Goal: Information Seeking & Learning: Check status

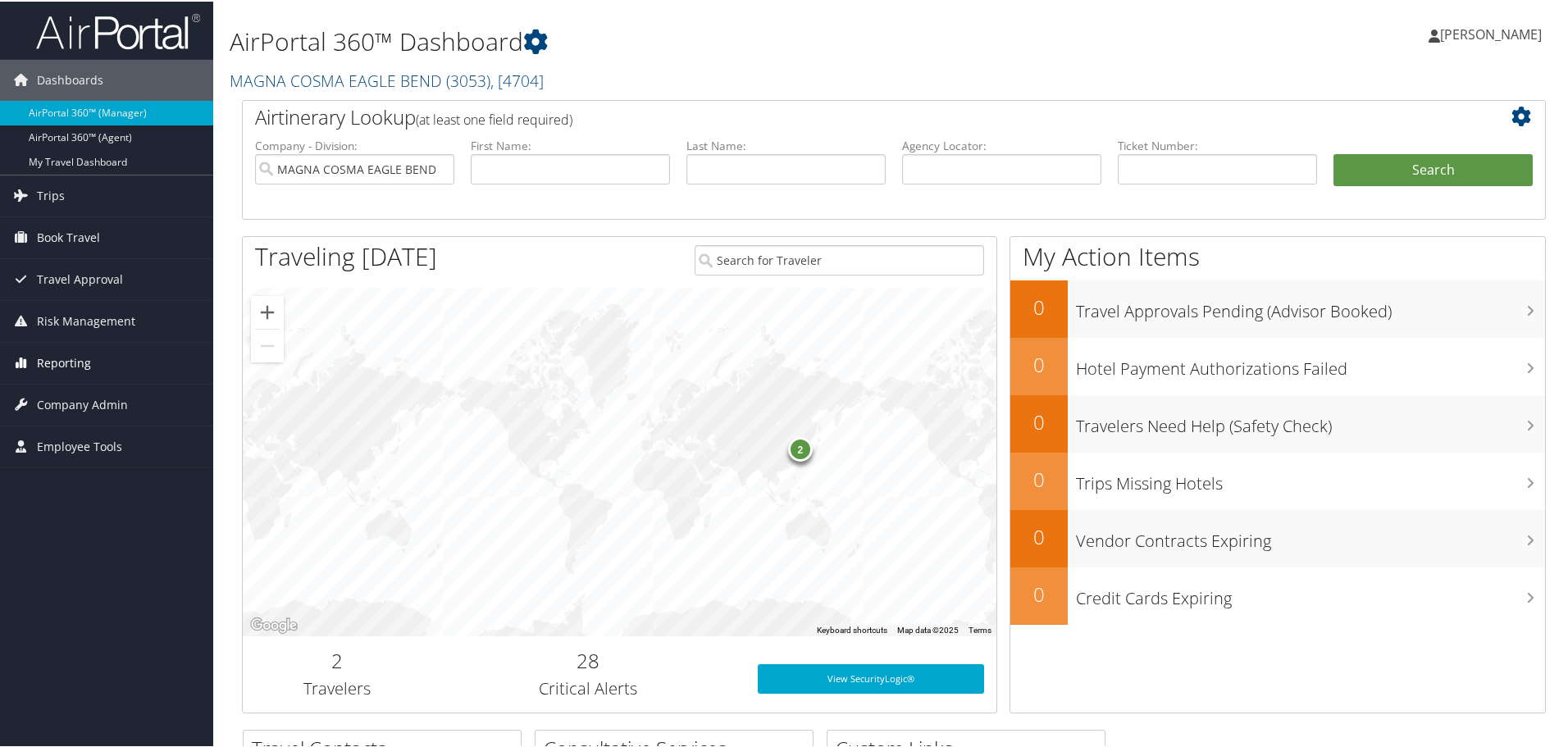
click at [67, 365] on span "Reporting" at bounding box center [64, 361] width 54 height 41
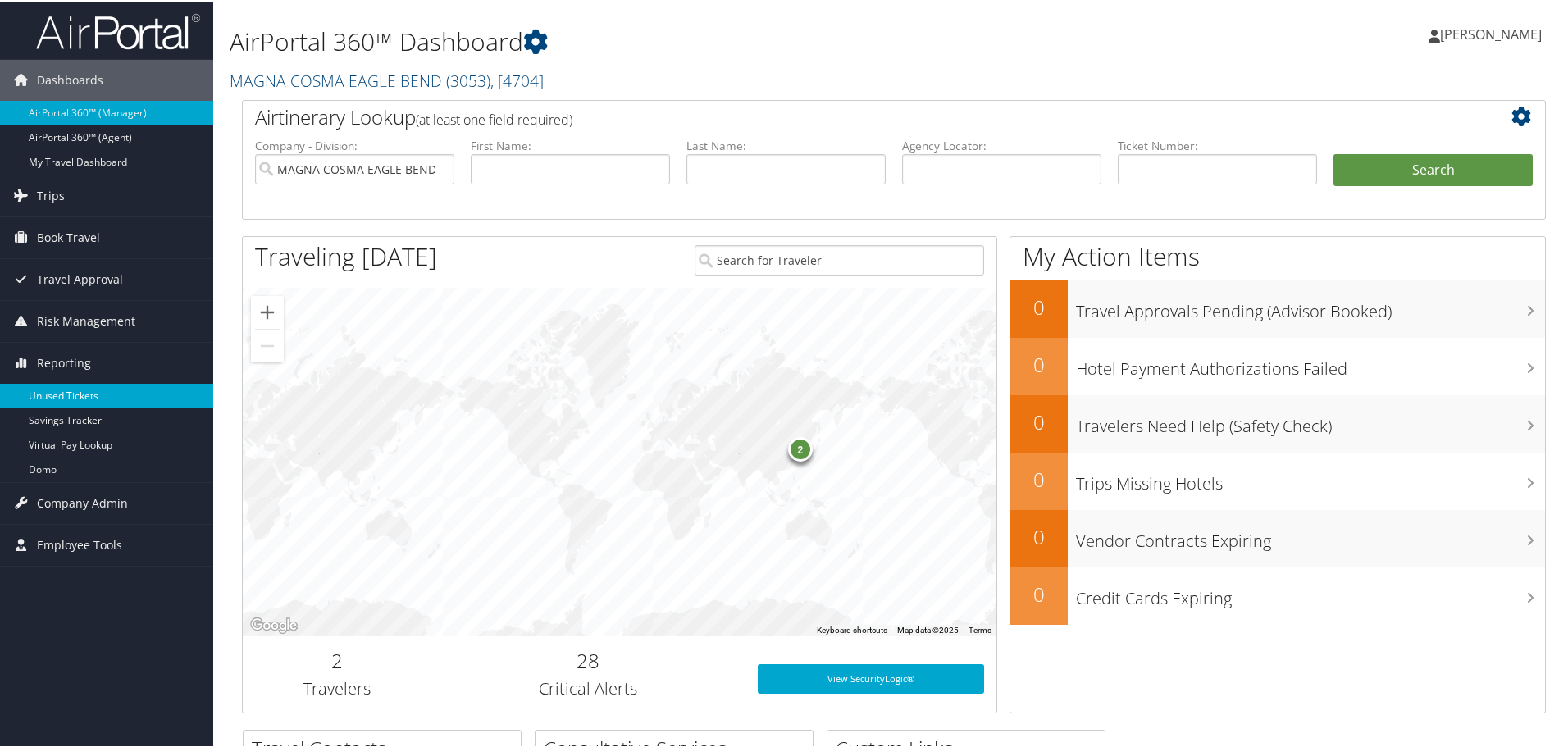
click at [66, 391] on link "Unused Tickets" at bounding box center [107, 394] width 213 height 24
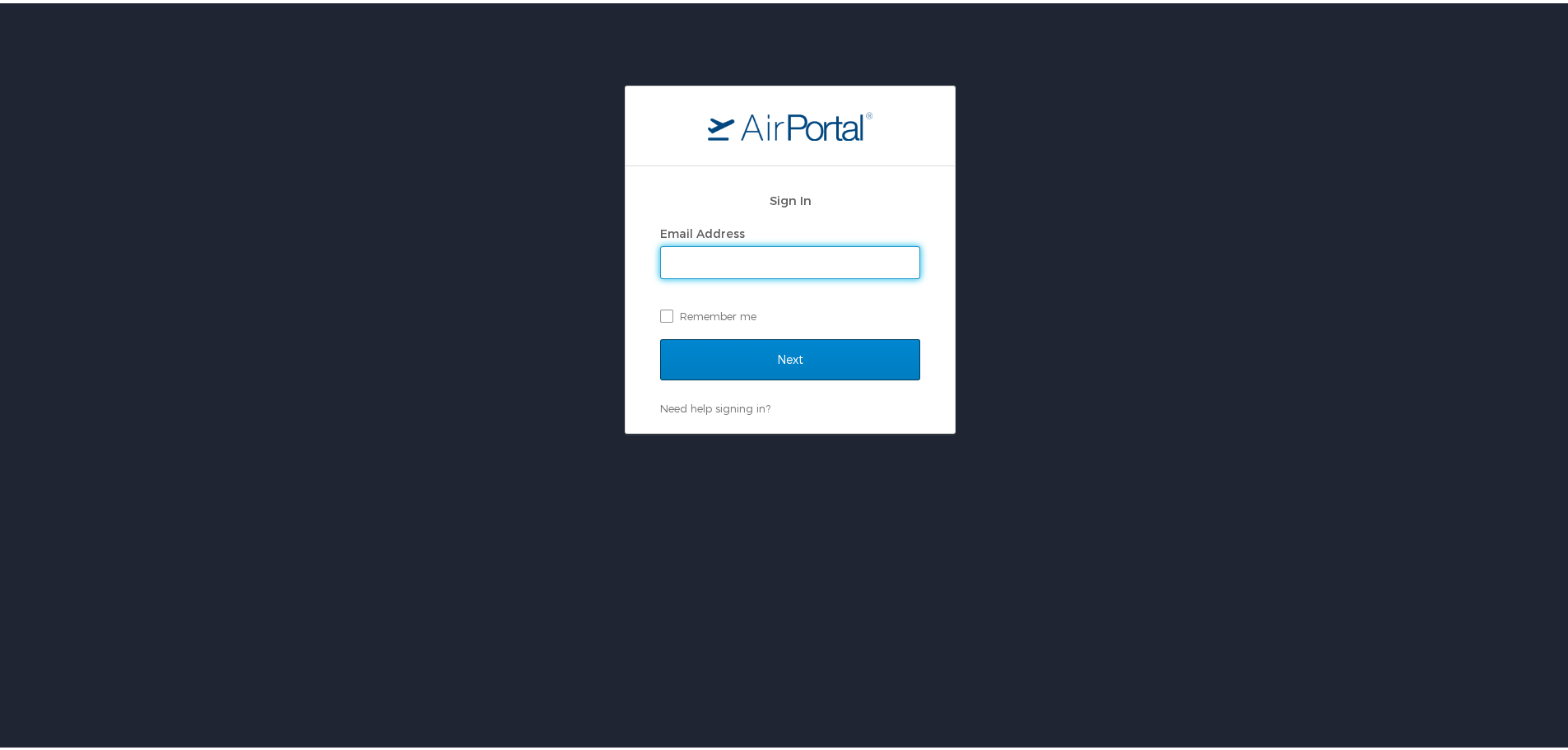
type input "jclark@hmhf.com"
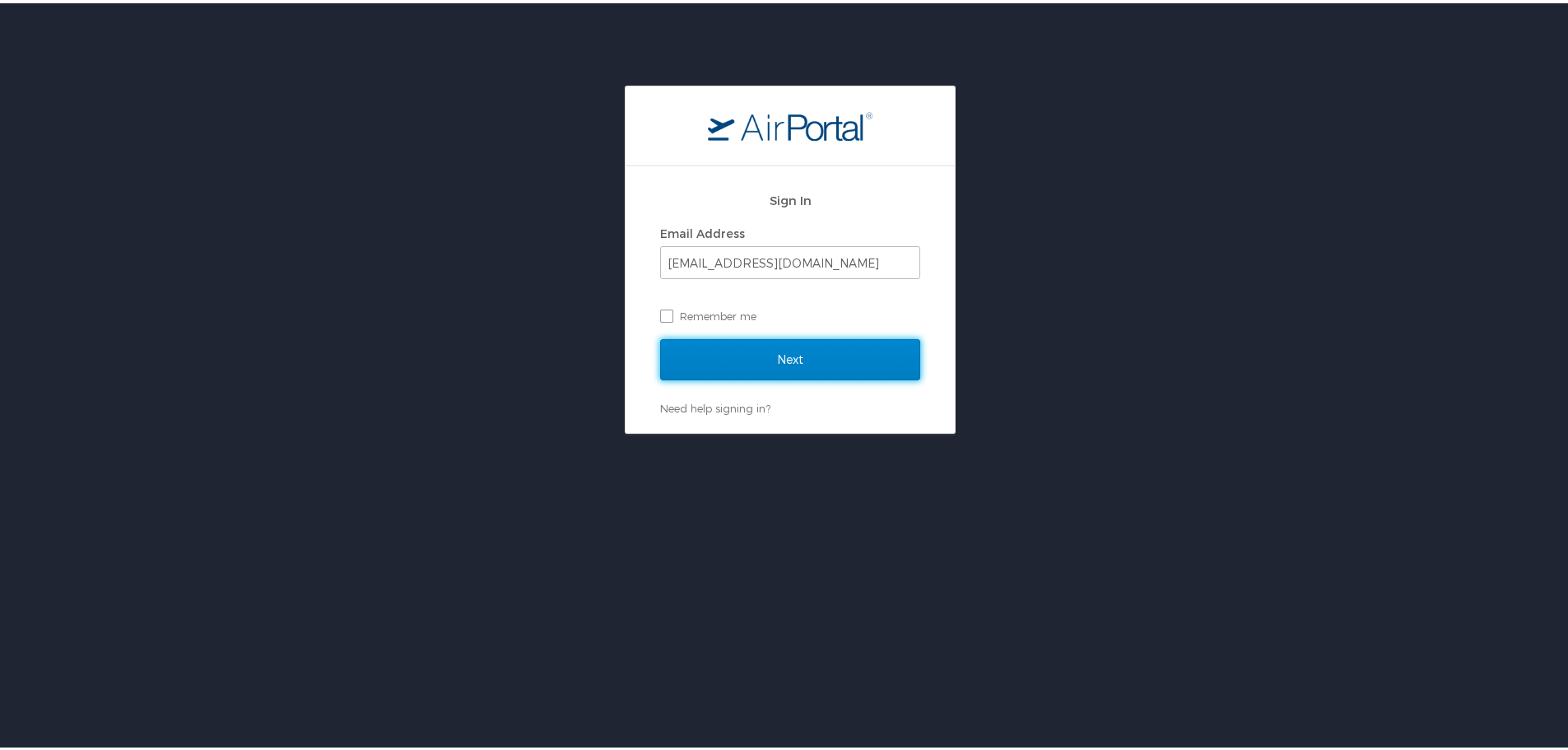
click at [770, 361] on input "Next" at bounding box center [790, 356] width 260 height 41
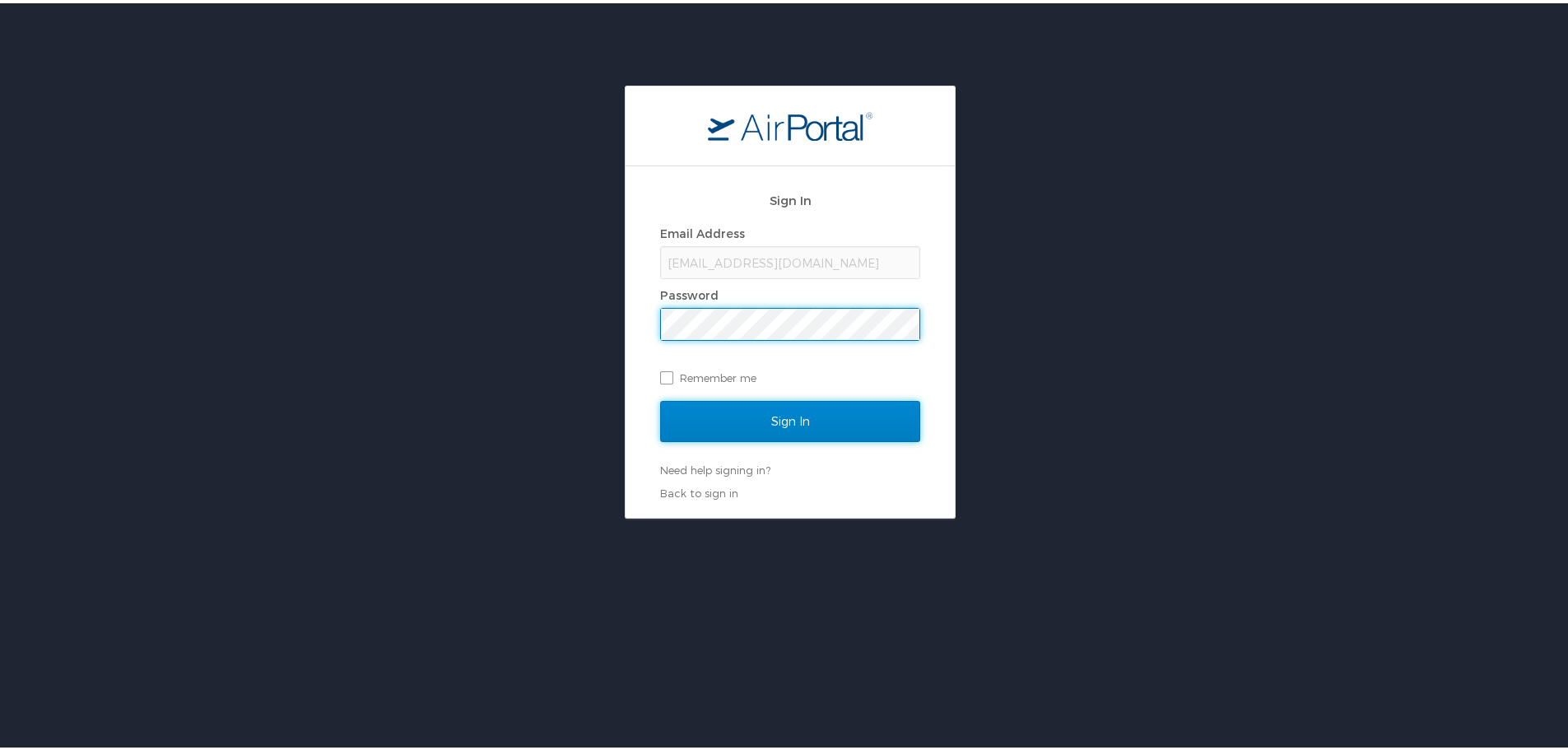
click at [767, 423] on input "Sign In" at bounding box center [790, 418] width 260 height 41
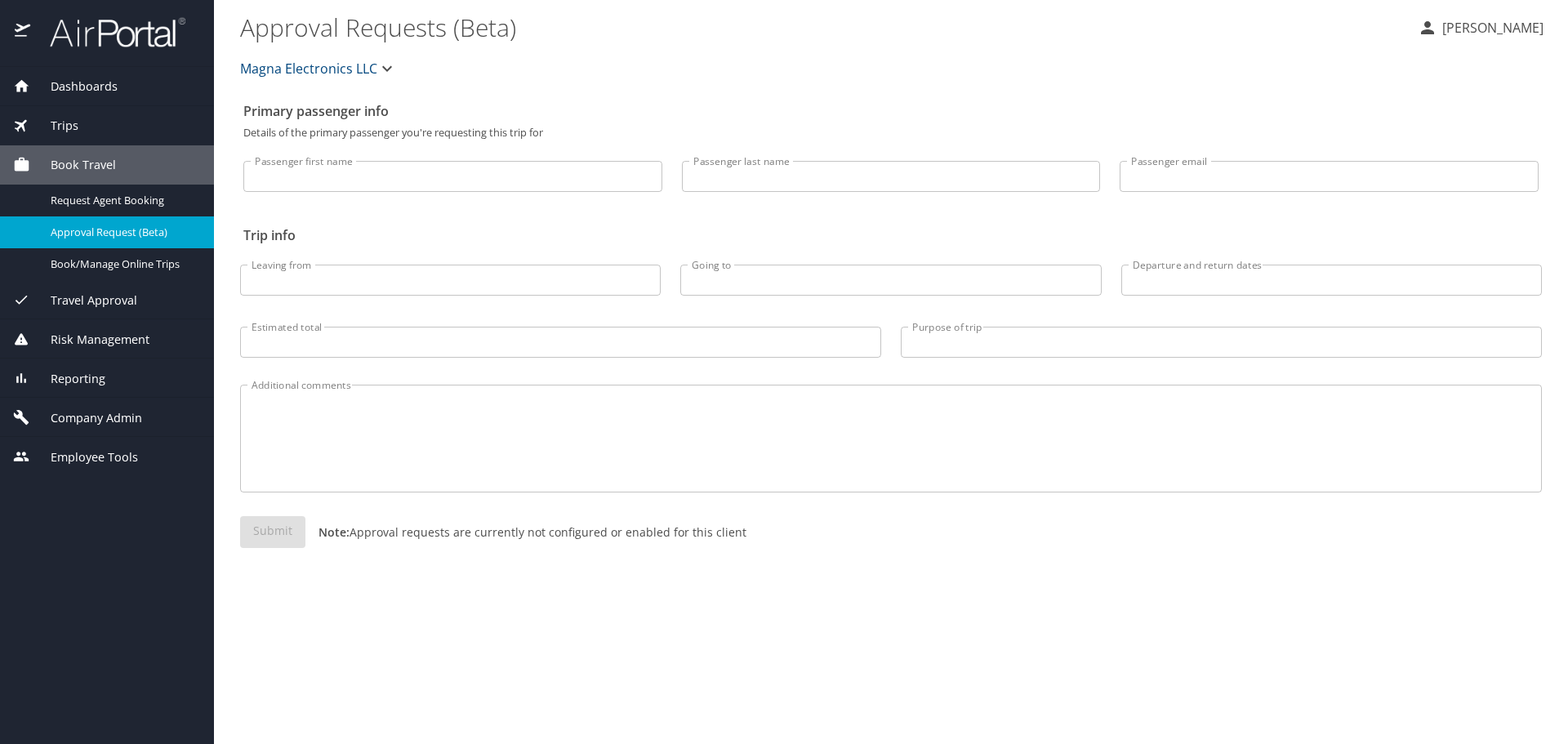
select select "US"
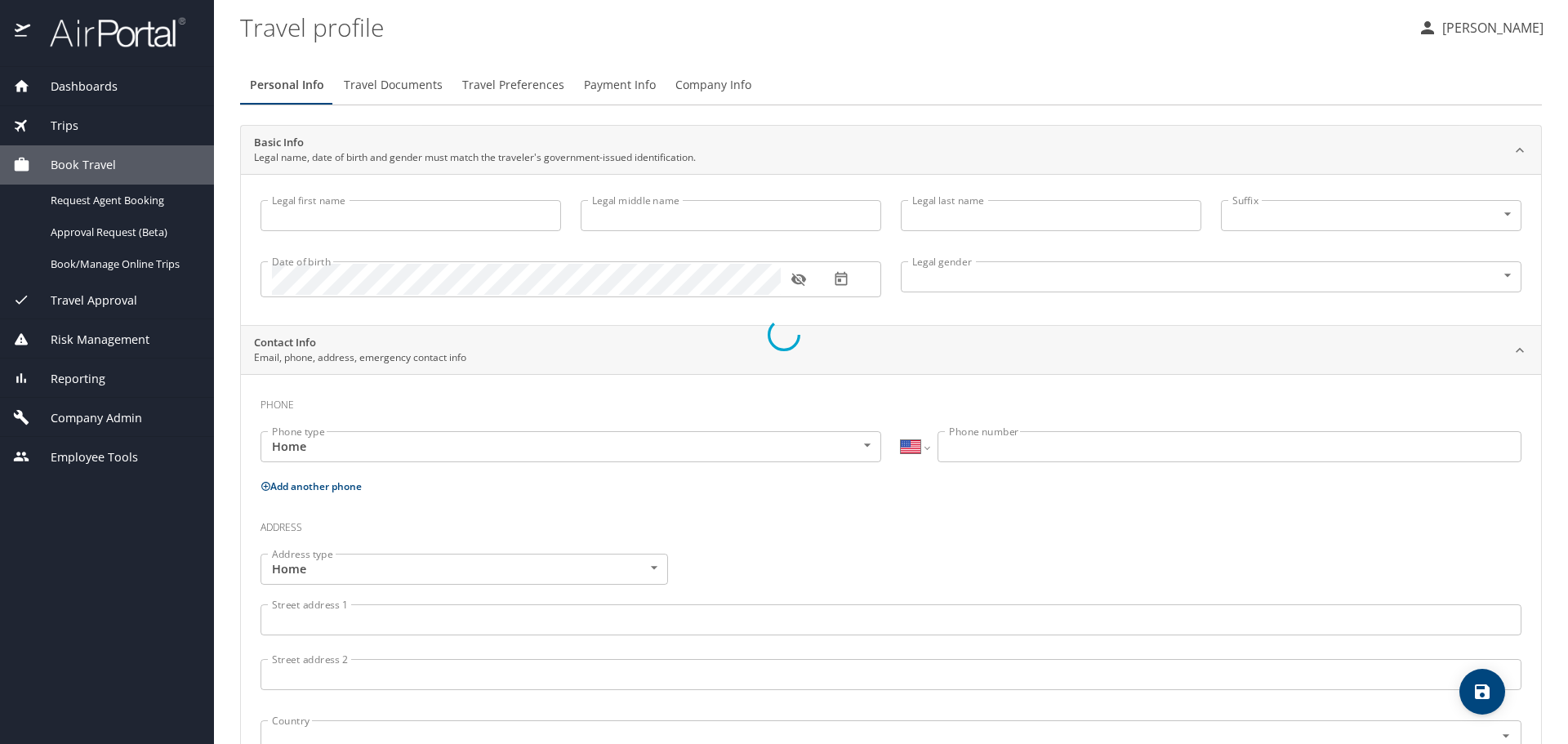
click at [85, 381] on div at bounding box center [784, 335] width 1568 height 818
type input "Jill"
type input "Clark"
type input "Female"
select select "US"
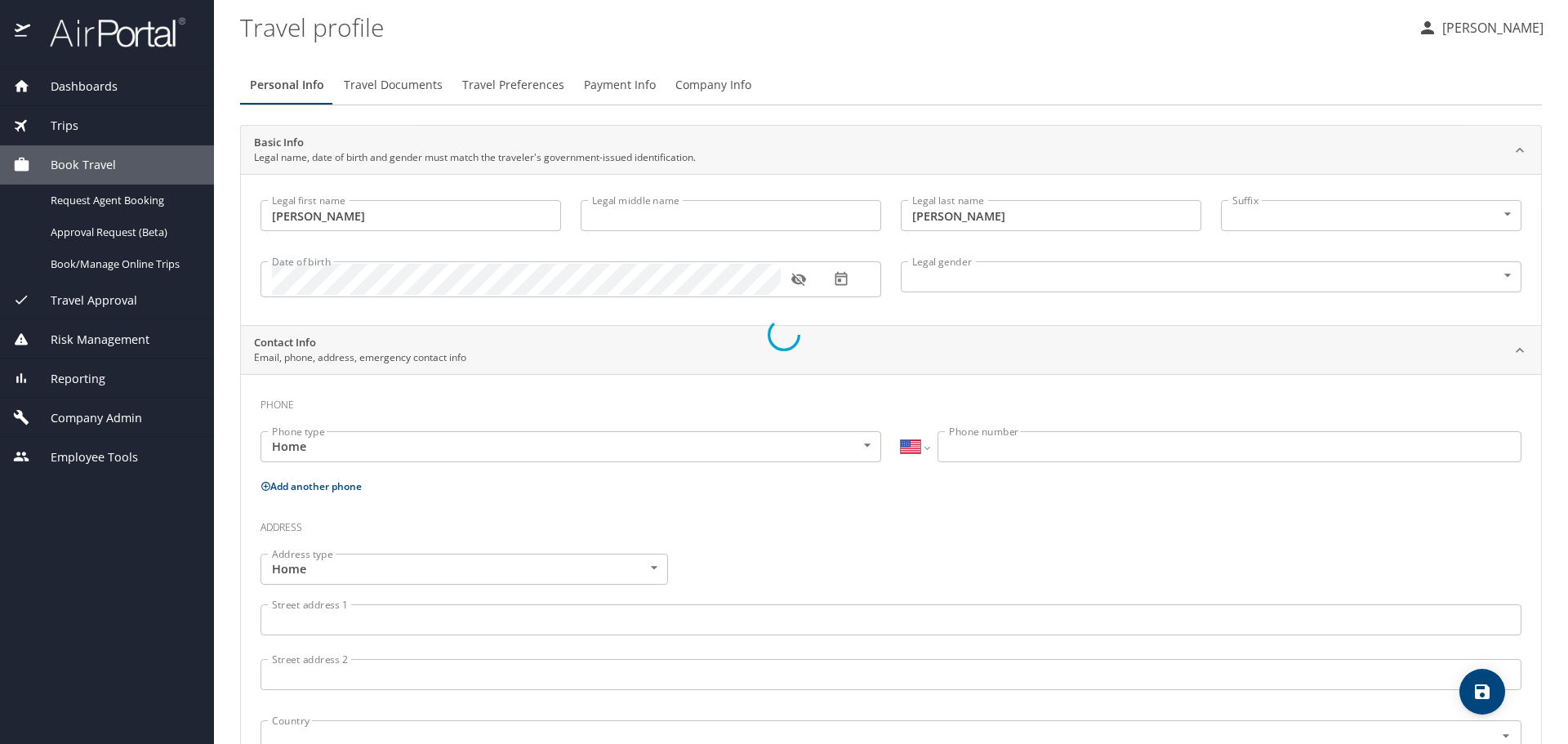
select select "US"
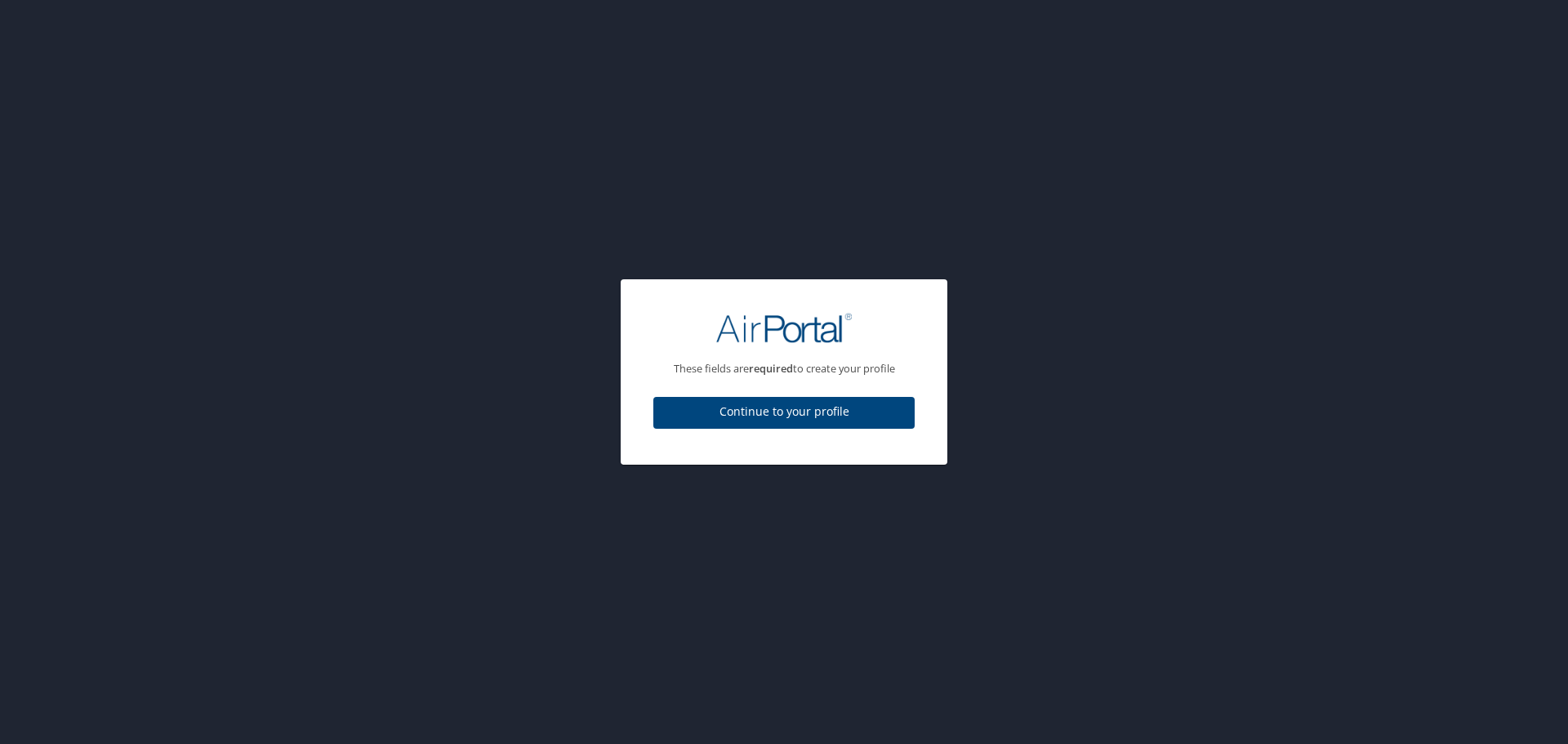
click at [769, 418] on span "Continue to your profile" at bounding box center [784, 411] width 236 height 20
select select "US"
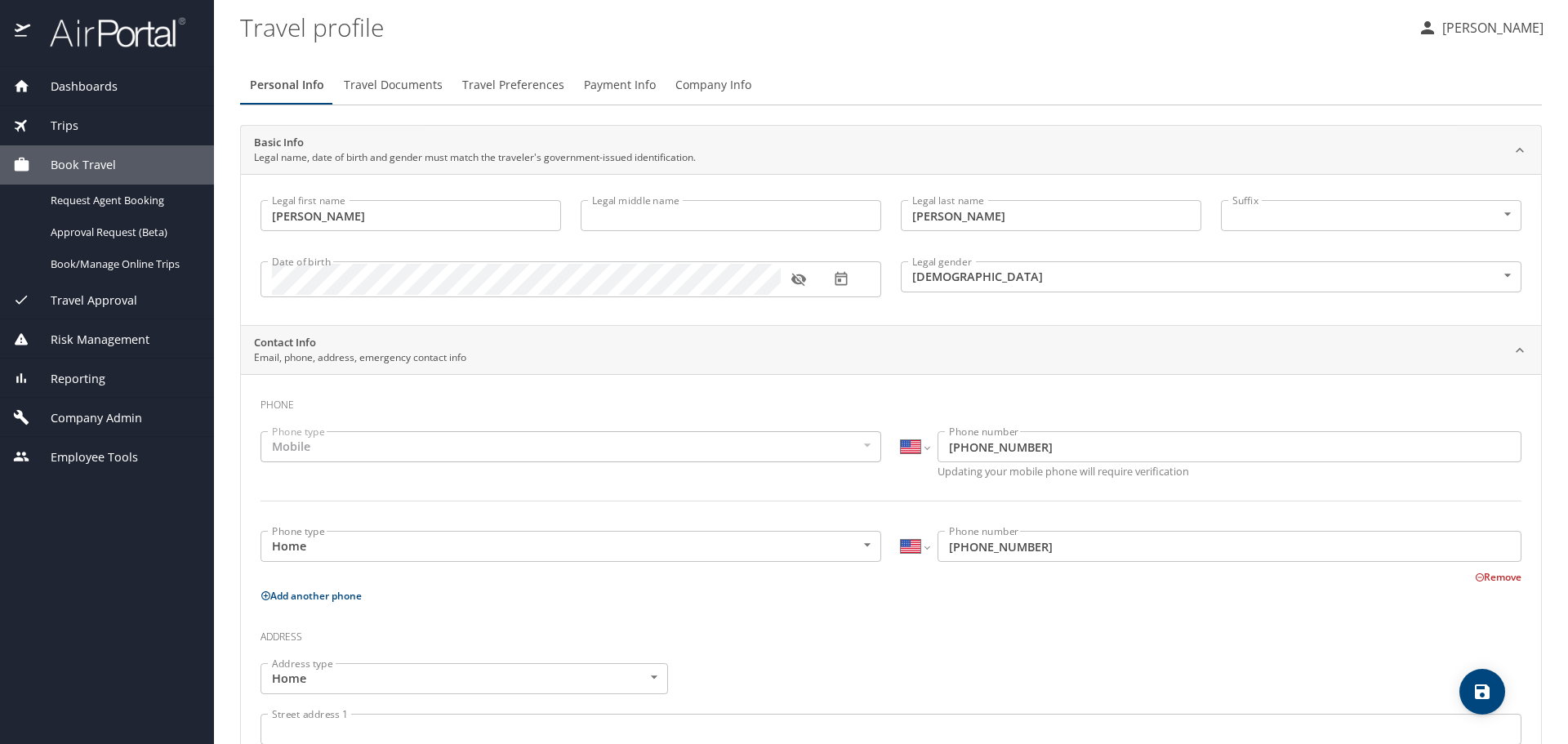
click at [70, 370] on span "Reporting" at bounding box center [68, 378] width 75 height 18
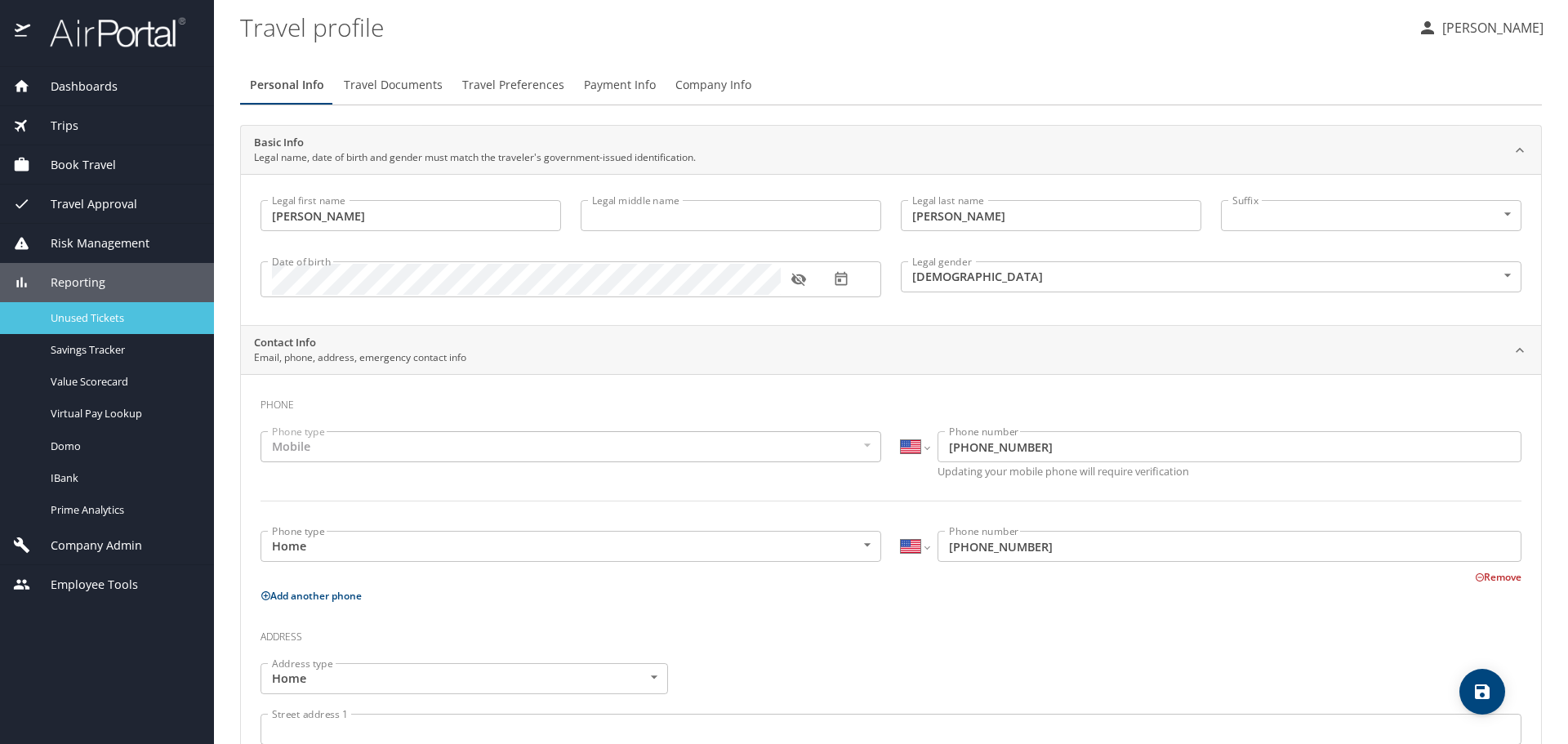
click at [59, 313] on span "Unused Tickets" at bounding box center [122, 318] width 143 height 16
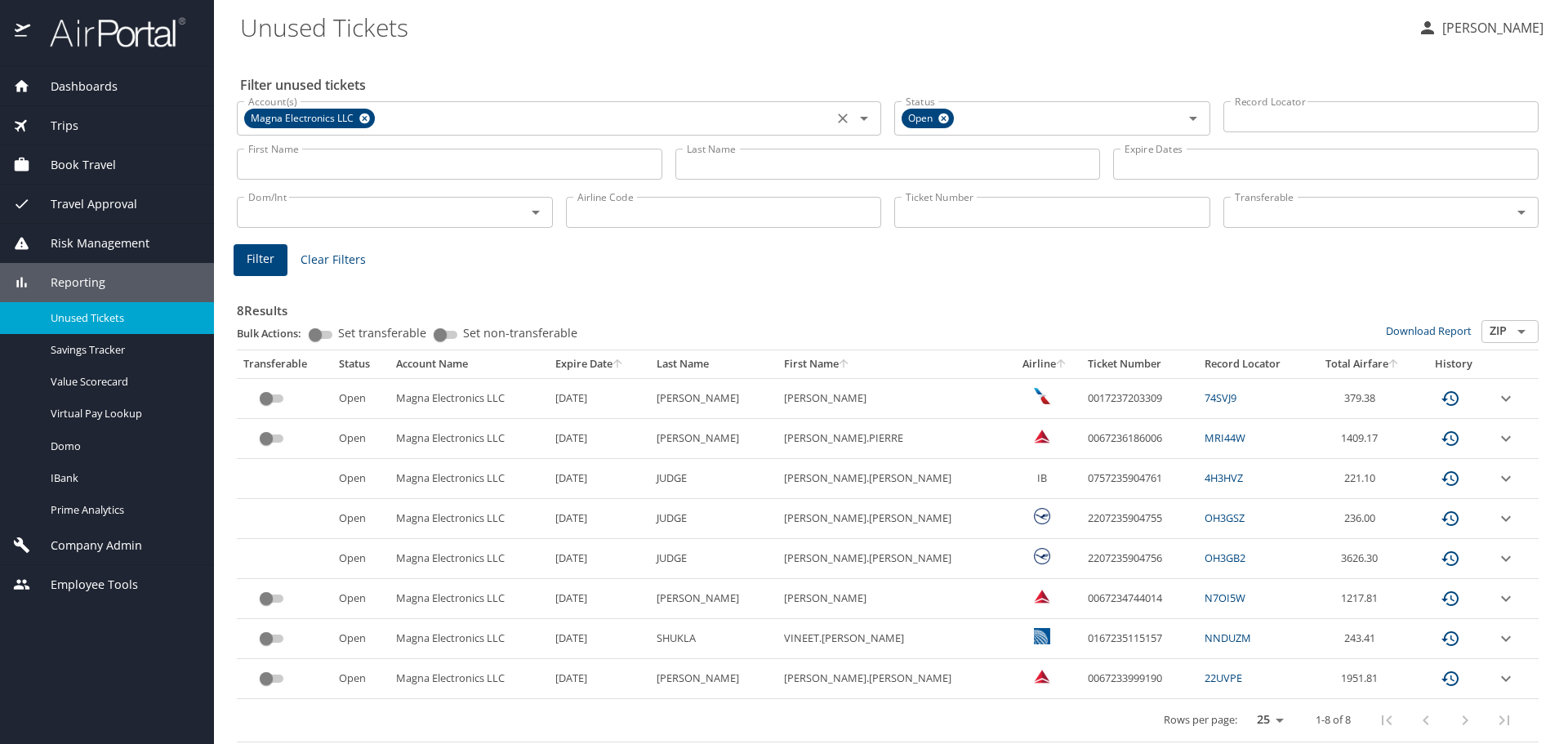
click at [368, 118] on icon at bounding box center [364, 119] width 10 height 10
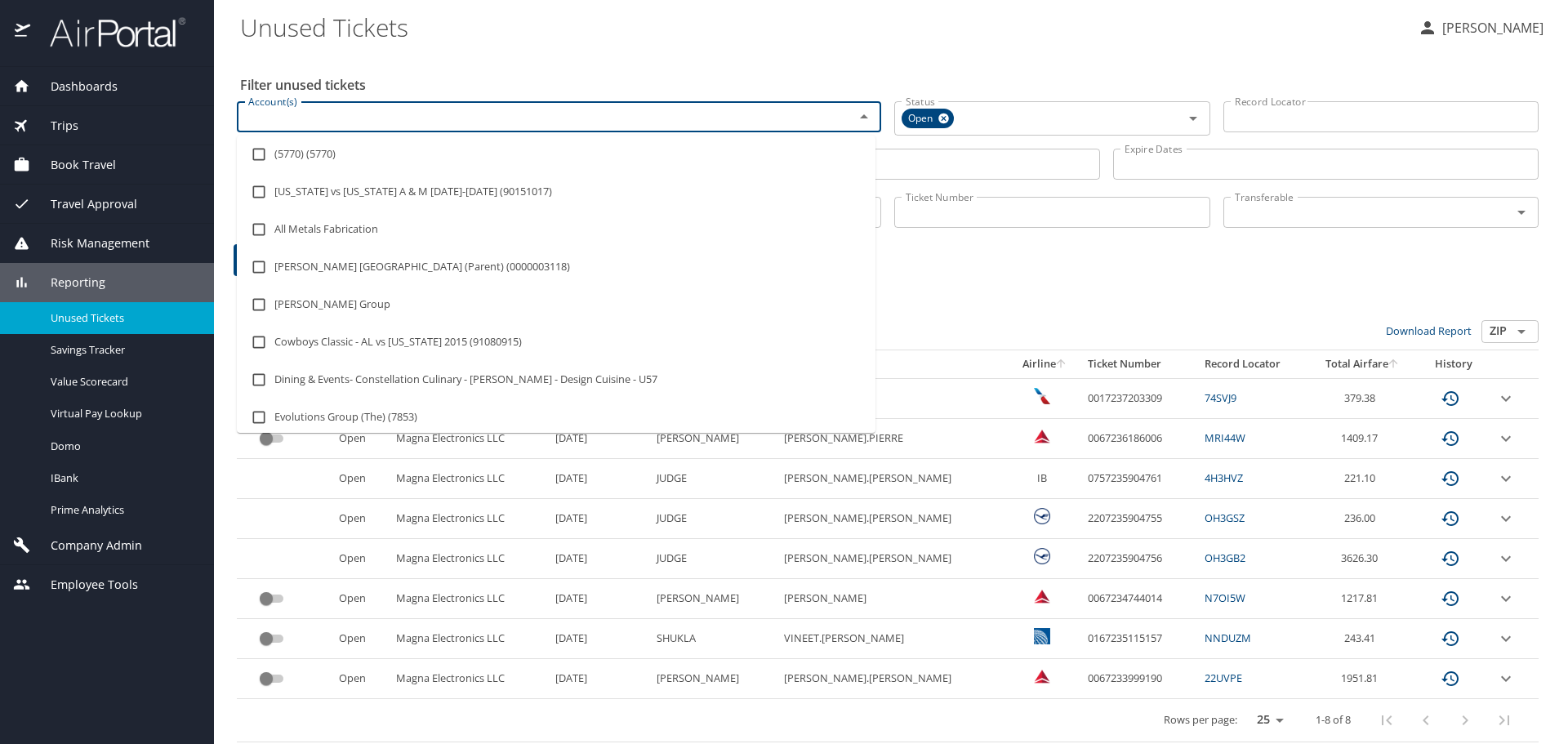
click at [378, 118] on input "Account(s)" at bounding box center [535, 116] width 586 height 21
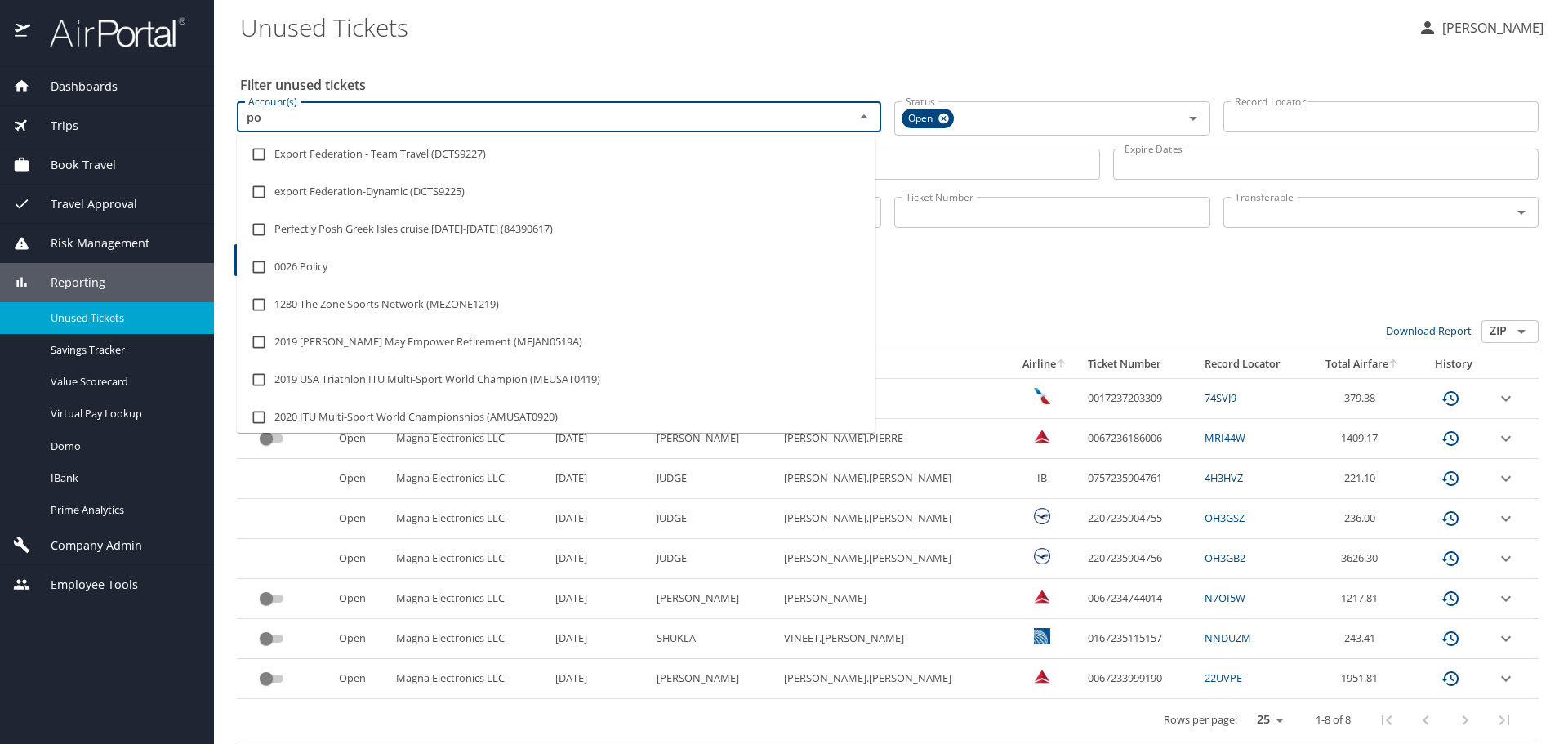
type input "p"
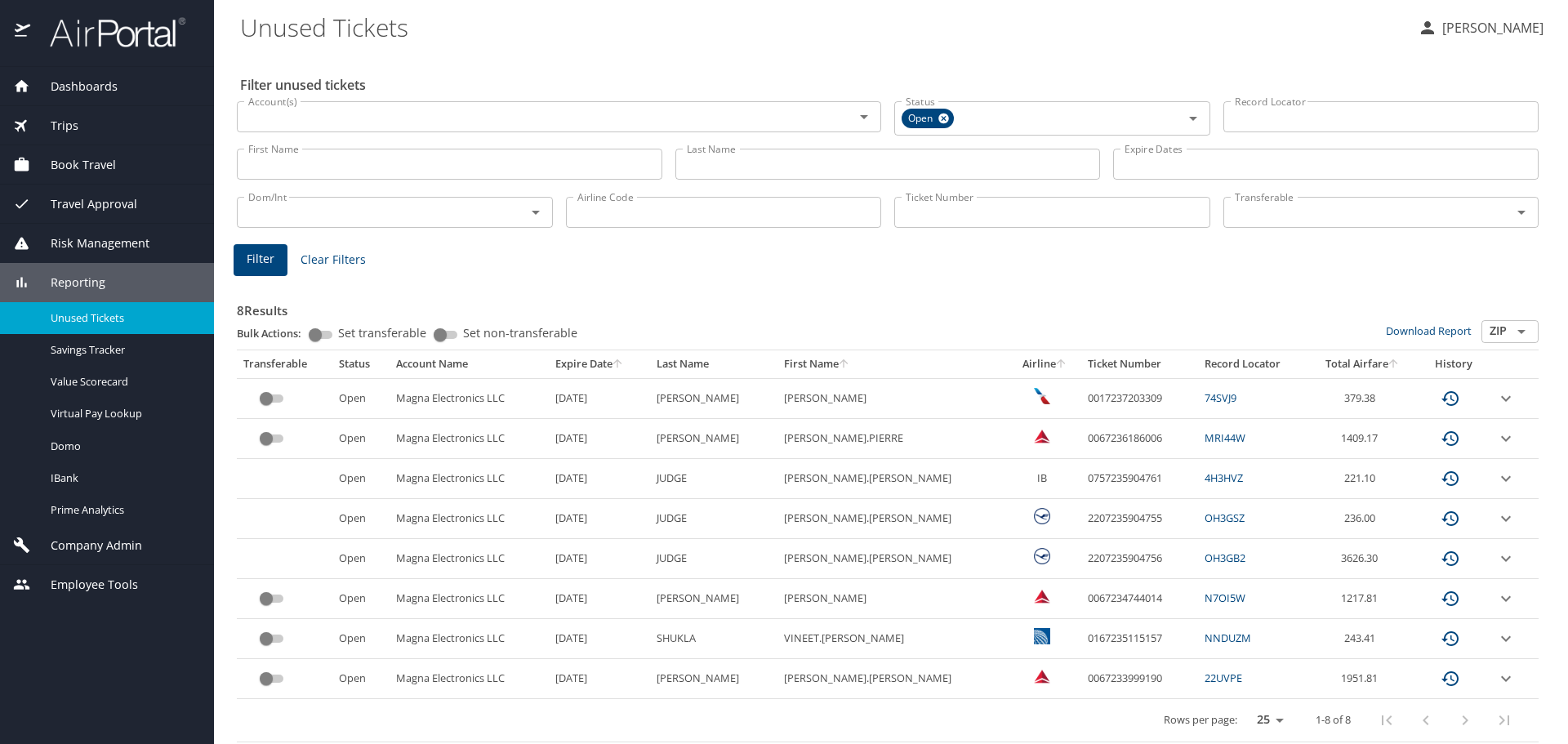
click at [330, 108] on input "Account(s)" at bounding box center [535, 116] width 586 height 21
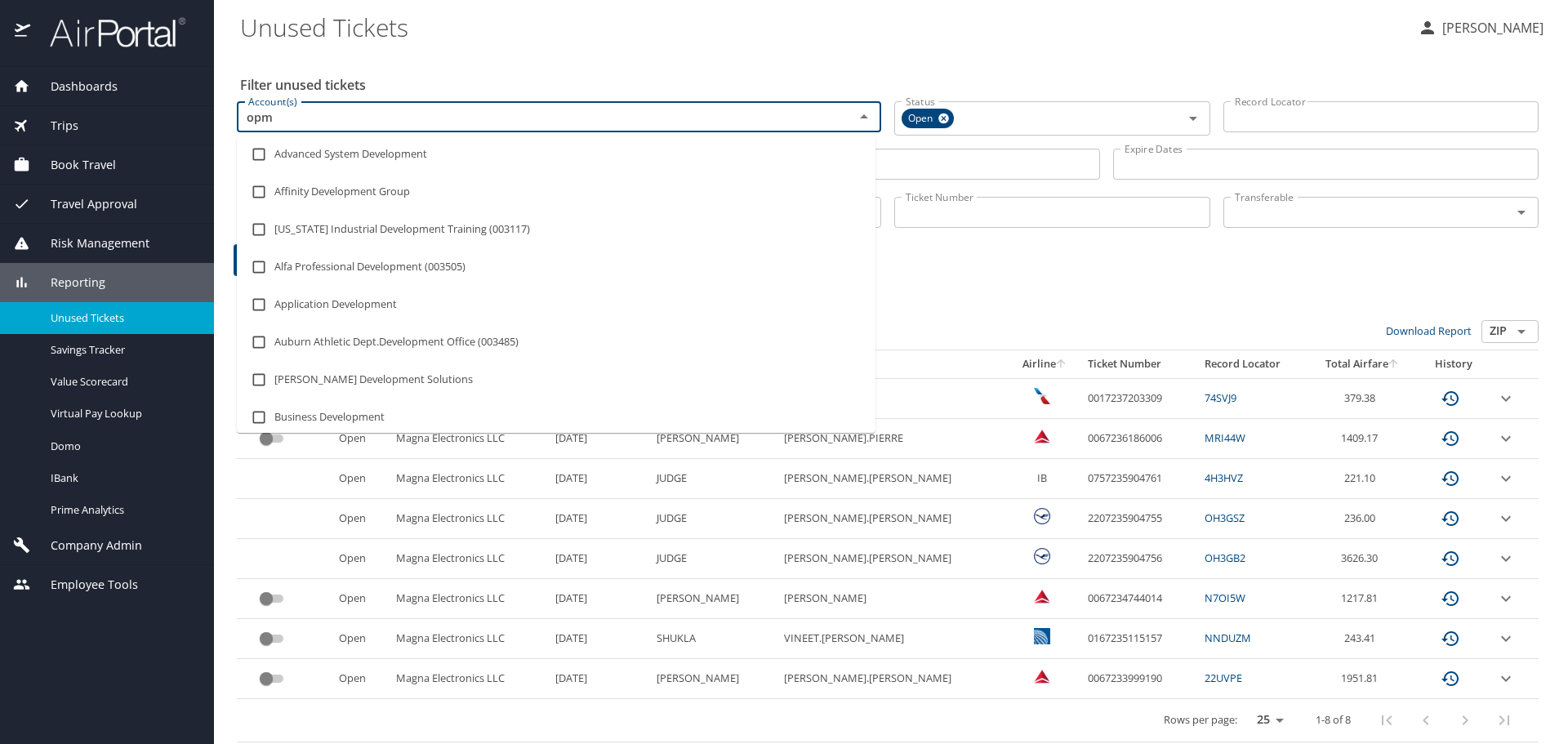
type input "opmo"
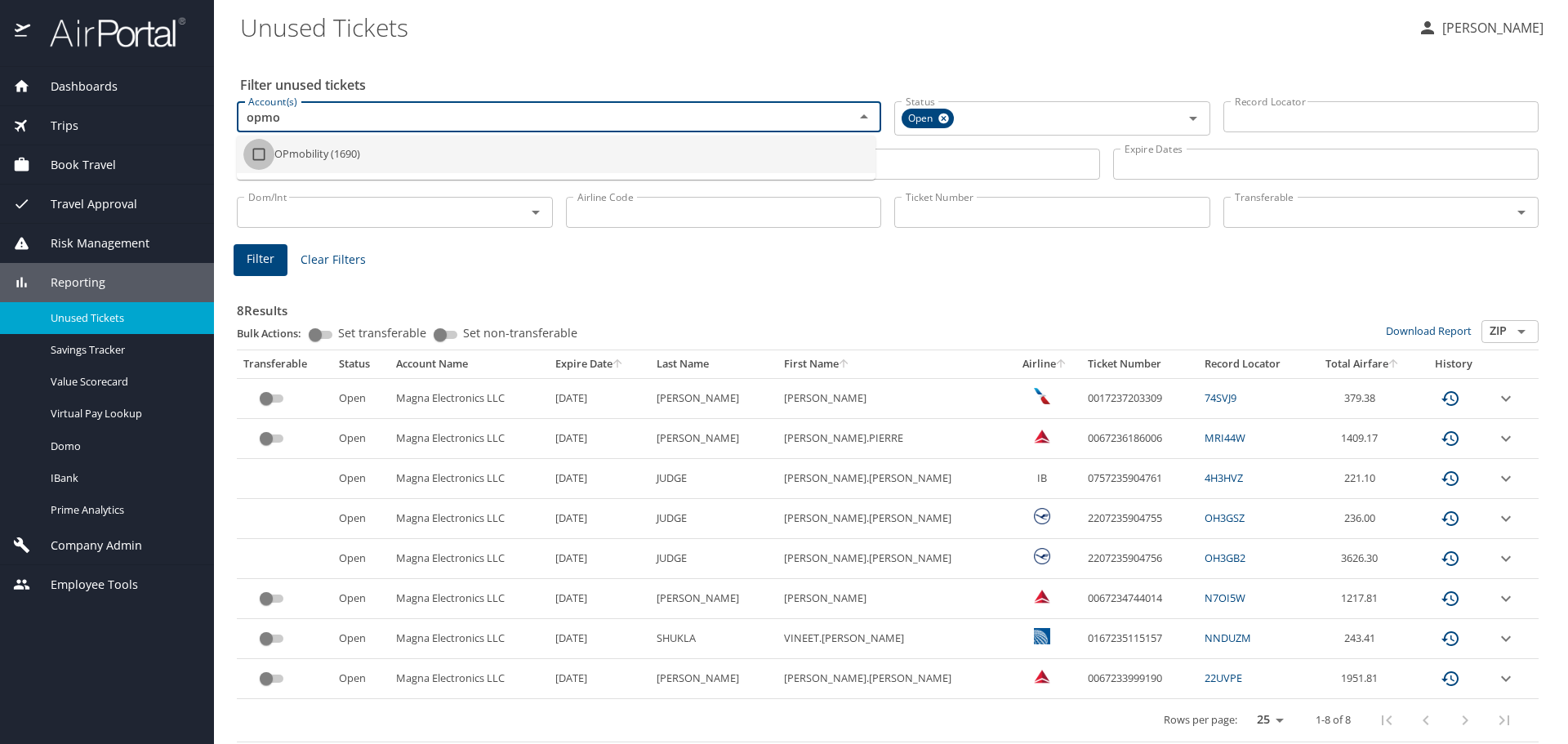
click at [257, 156] on input "checkbox" at bounding box center [259, 155] width 31 height 31
checkbox input "true"
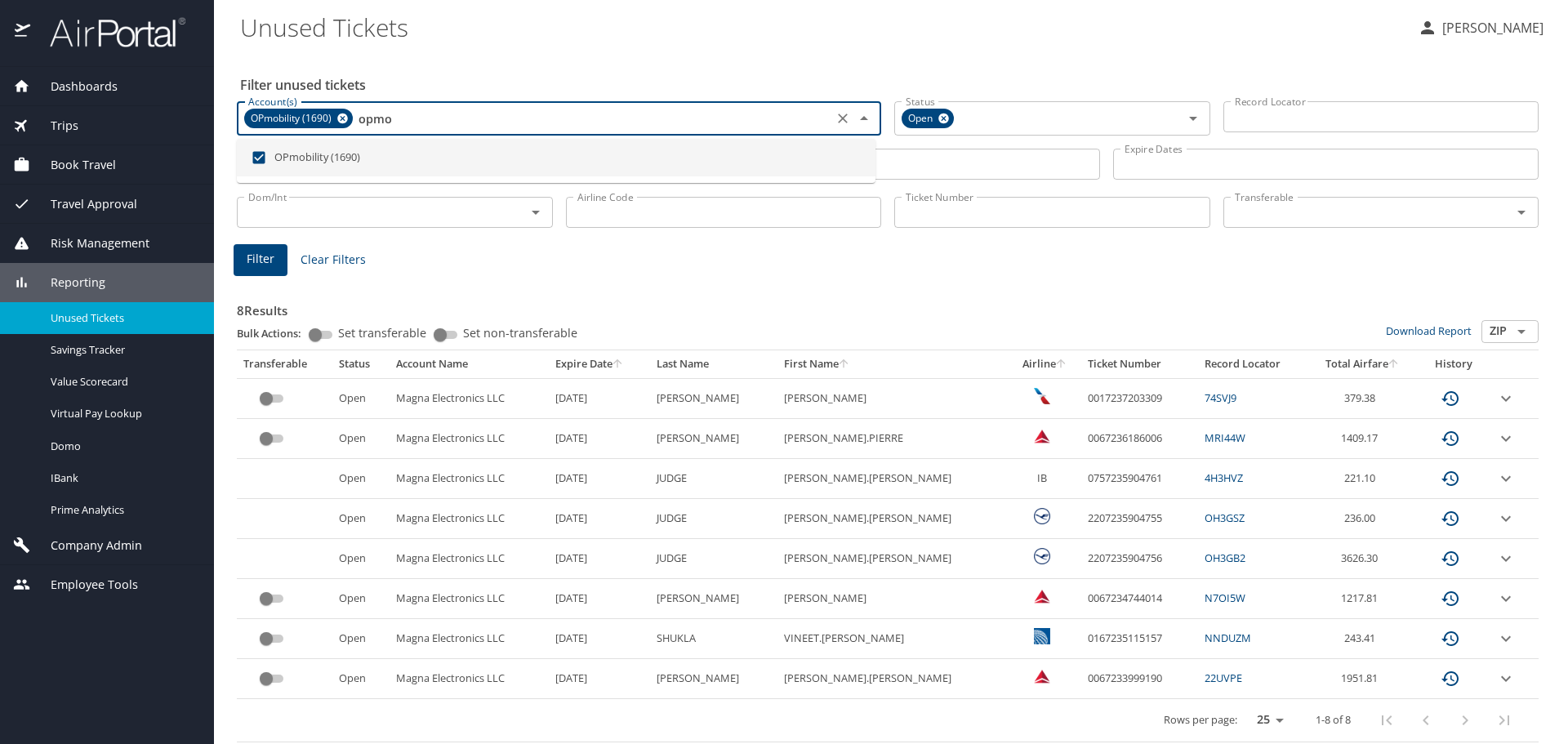
type input "opmo"
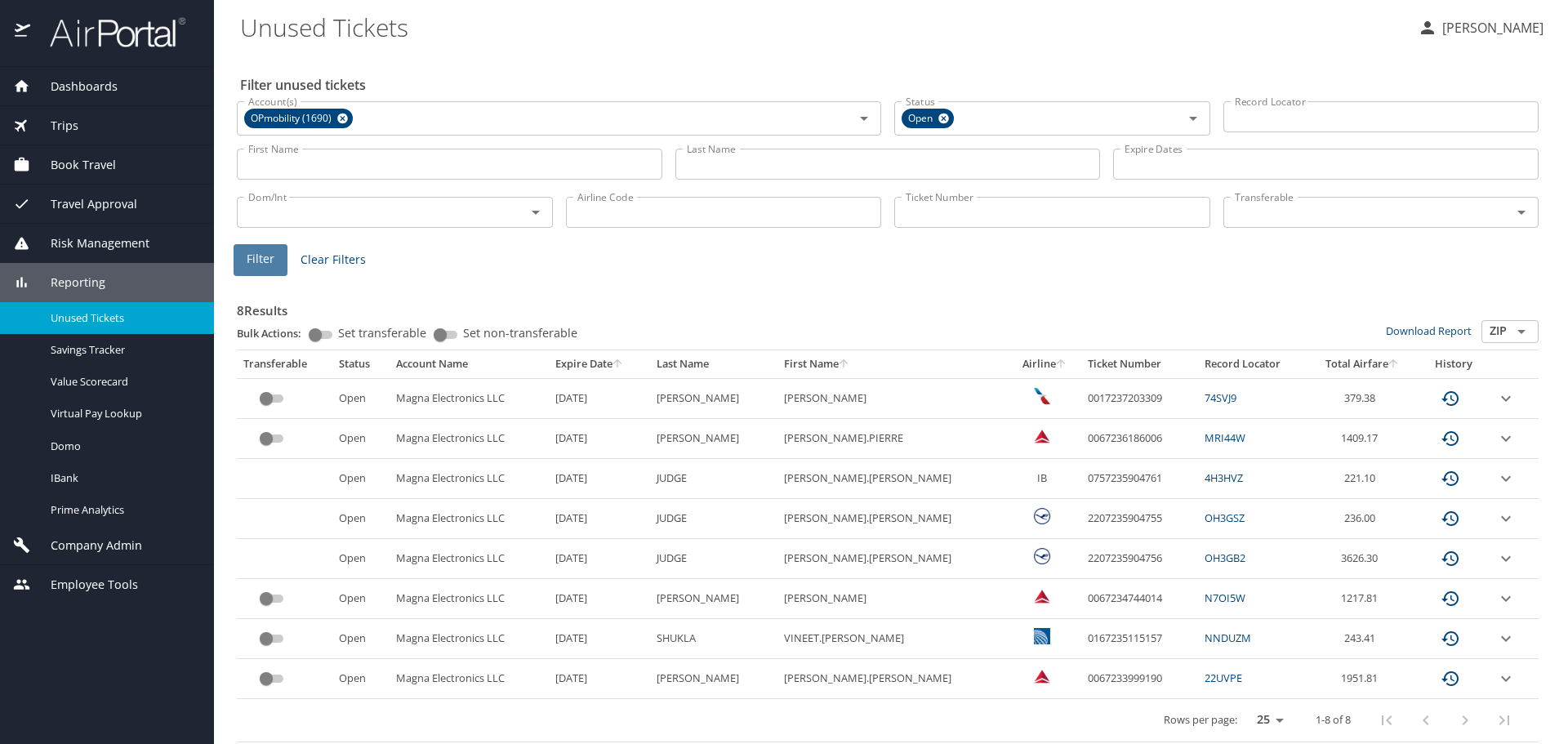
click at [264, 250] on span "Filter" at bounding box center [261, 258] width 28 height 20
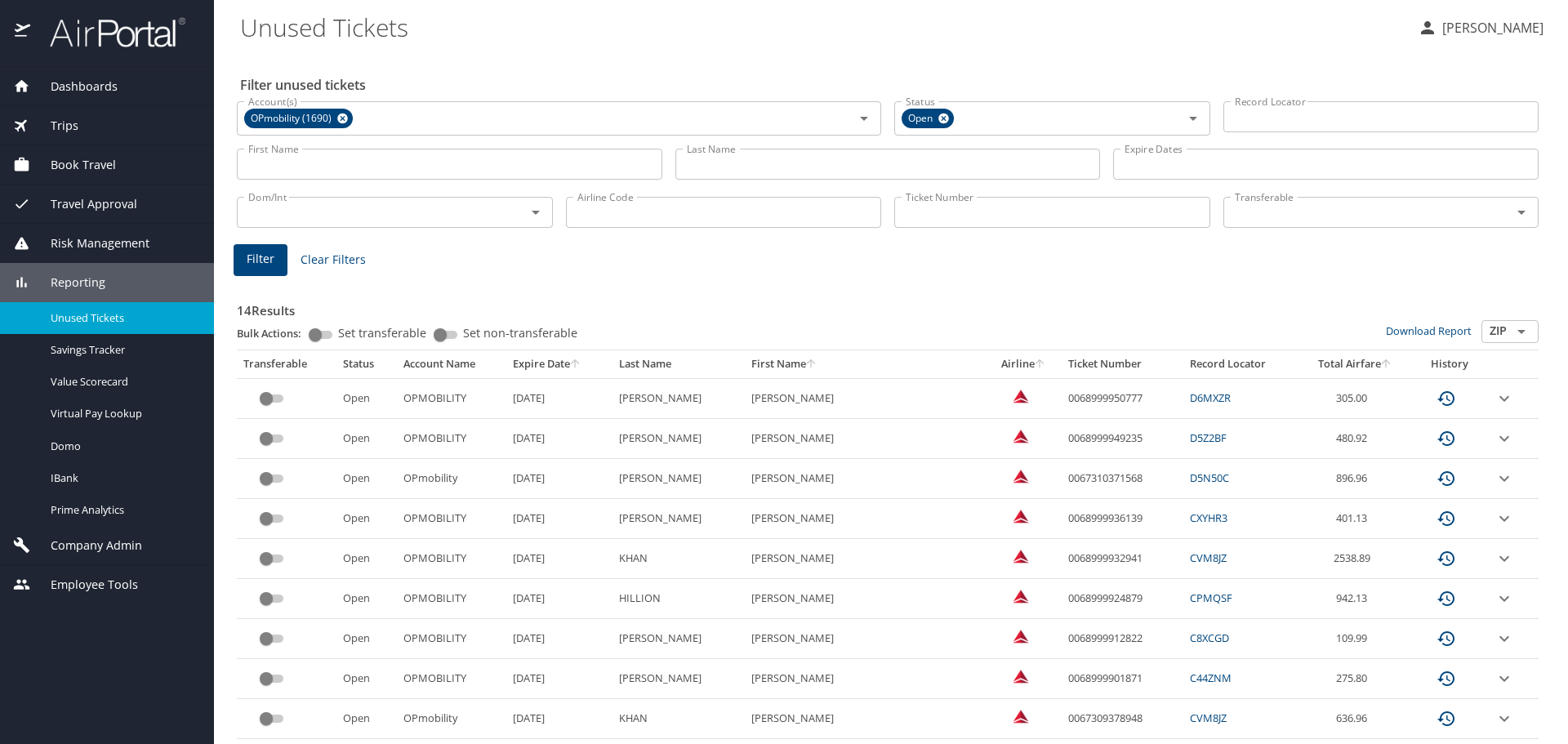
scroll to position [82, 0]
